Goal: Information Seeking & Learning: Learn about a topic

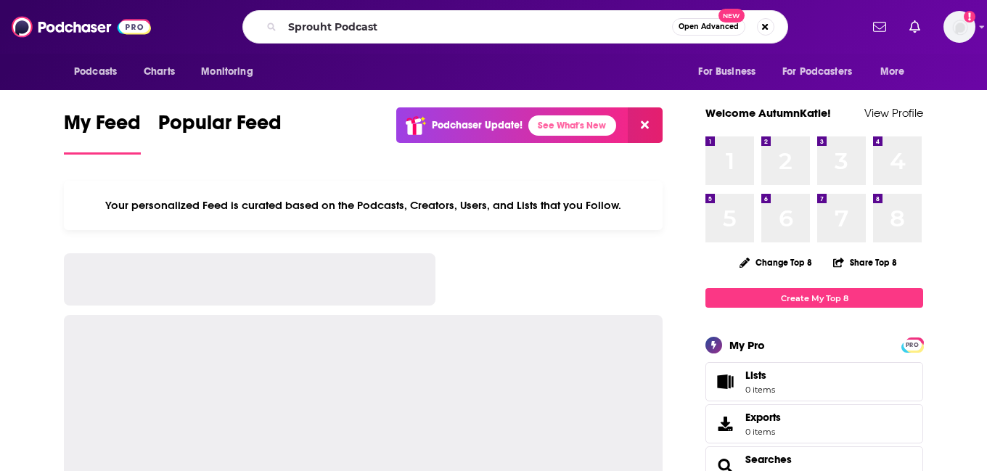
type input "Sprouht Podcast"
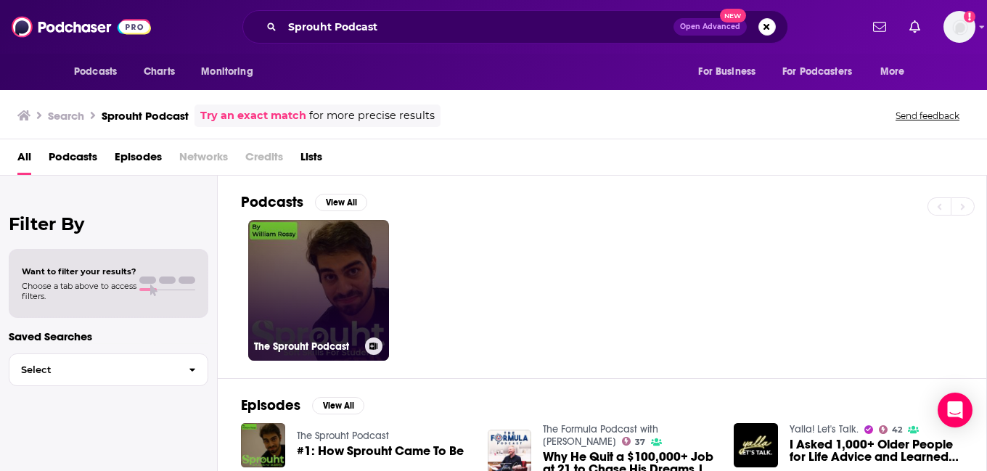
click at [358, 279] on link "The Sprouht Podcast" at bounding box center [318, 290] width 141 height 141
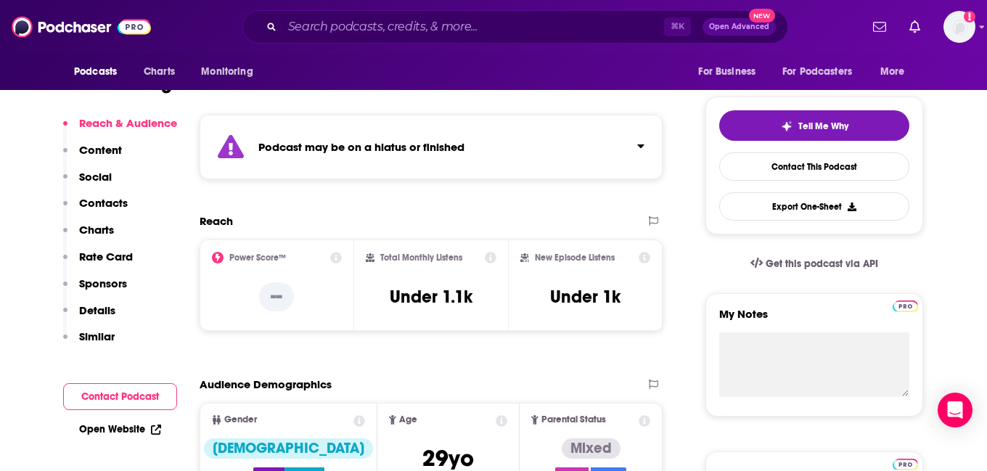
scroll to position [291, 0]
